Goal: Information Seeking & Learning: Check status

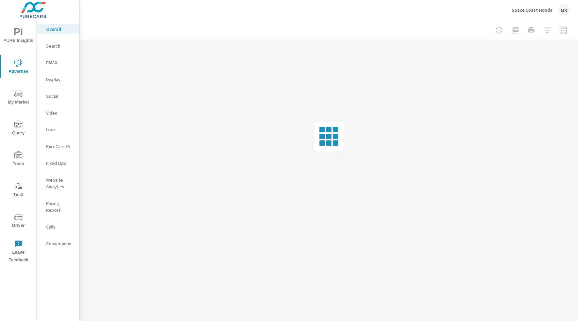
click at [401, 12] on p "Space Coast Honda" at bounding box center [532, 10] width 41 height 6
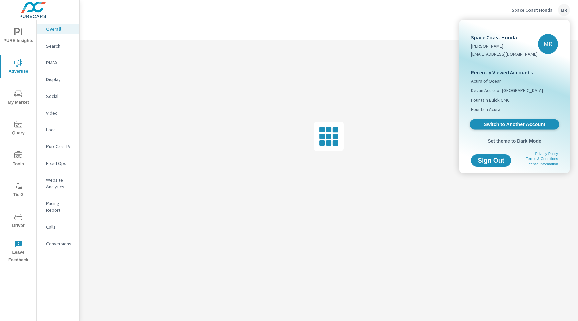
click at [401, 124] on span "Switch to Another Account" at bounding box center [514, 124] width 82 height 6
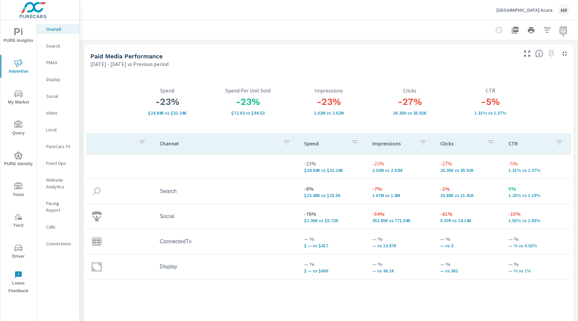
click at [327, 205] on td "-76% $1.36K vs $5.72K" at bounding box center [333, 216] width 68 height 24
click at [68, 47] on p "Search" at bounding box center [60, 45] width 28 height 7
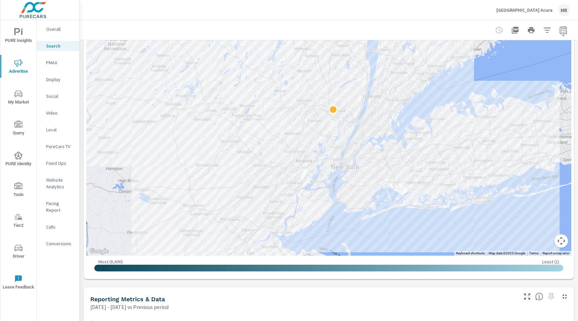
scroll to position [187, 0]
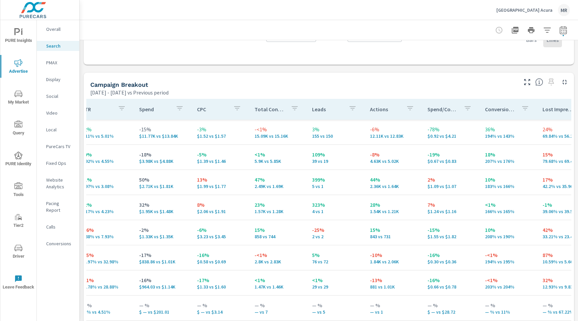
scroll to position [0, 304]
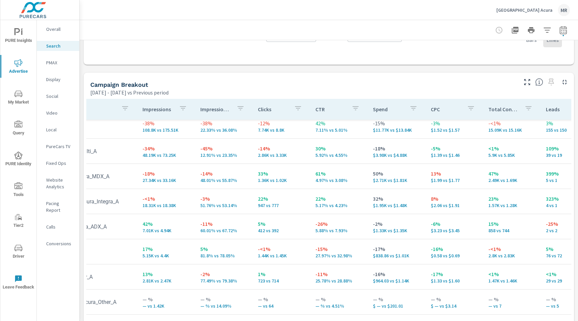
scroll to position [6, 0]
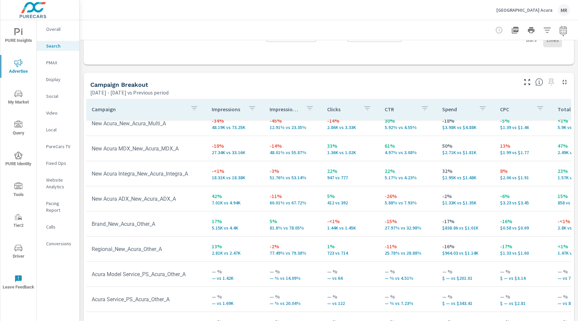
scroll to position [51, 0]
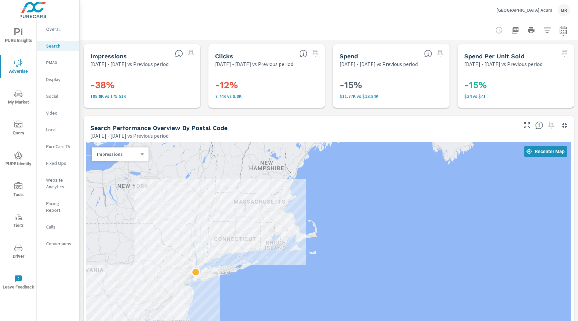
click at [255, 39] on div at bounding box center [329, 30] width 482 height 20
click at [529, 10] on p "Park Avenue Acura" at bounding box center [524, 10] width 56 height 6
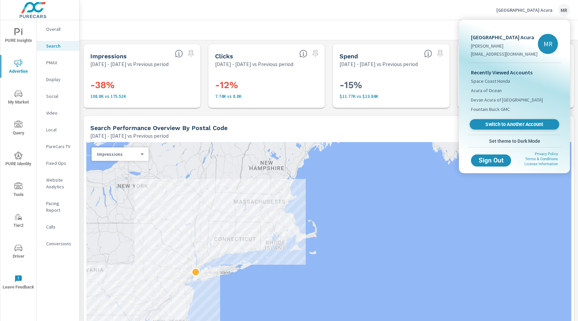
click at [498, 123] on span "Switch to Another Account" at bounding box center [514, 124] width 82 height 6
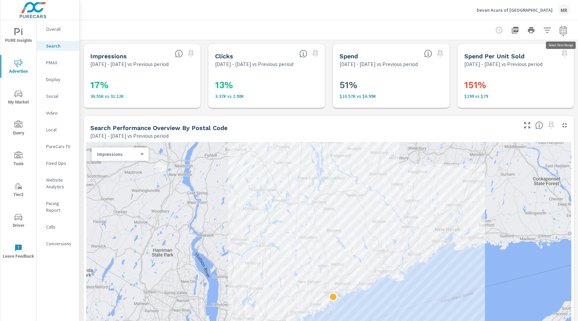
click at [565, 32] on icon "button" at bounding box center [563, 31] width 4 height 3
select select "Previous period"
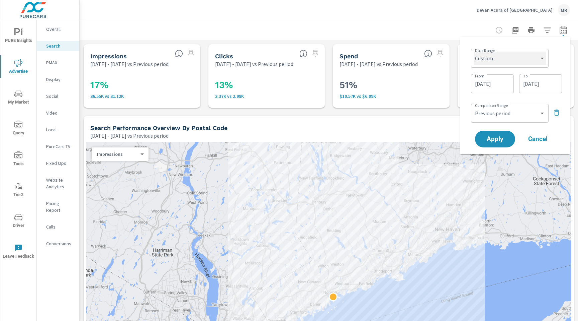
click at [515, 60] on select "Custom Yesterday Last week Last 7 days Last 14 days Last 30 days Last 45 days L…" at bounding box center [510, 58] width 72 height 13
click at [474, 52] on select "Custom Yesterday Last week Last 7 days Last 14 days Last 30 days Last 45 days L…" at bounding box center [510, 58] width 72 height 13
select select "Last month"
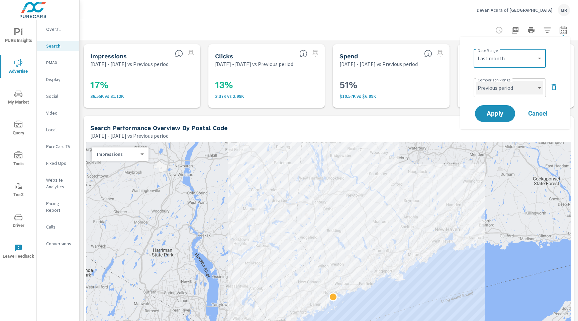
click at [509, 89] on select "Custom Previous period Previous month Previous year" at bounding box center [509, 87] width 67 height 13
click at [476, 81] on select "Custom Previous period Previous month Previous year" at bounding box center [509, 87] width 67 height 13
select select "Previous month"
click at [496, 112] on span "Apply" at bounding box center [494, 113] width 27 height 6
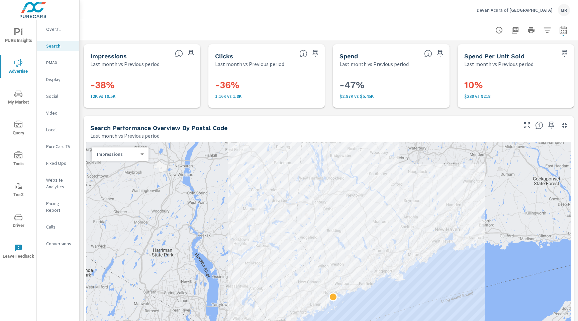
scroll to position [3, 0]
